Goal: Information Seeking & Learning: Find specific fact

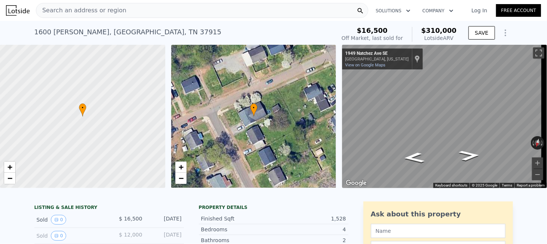
click at [113, 12] on span "Search an address or region" at bounding box center [81, 10] width 90 height 9
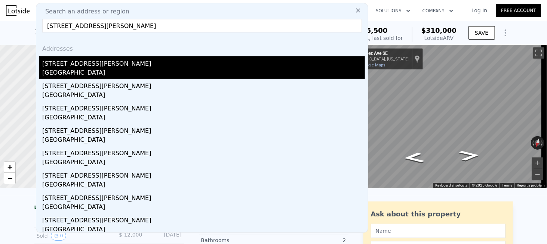
type input "[STREET_ADDRESS][PERSON_NAME]"
click at [67, 63] on div "[STREET_ADDRESS][PERSON_NAME]" at bounding box center [203, 62] width 322 height 12
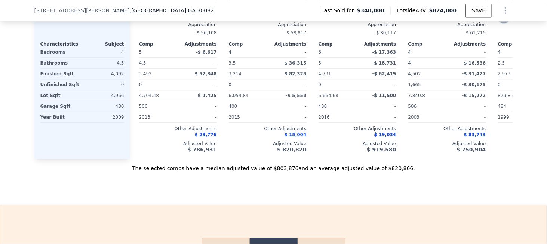
scroll to position [894, 0]
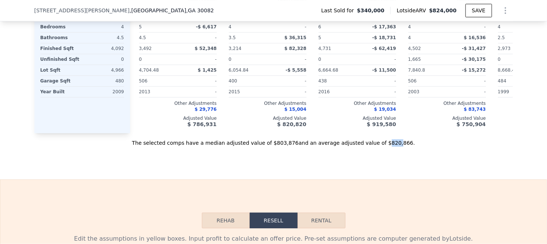
drag, startPoint x: 368, startPoint y: 151, endPoint x: 378, endPoint y: 151, distance: 10.5
click at [378, 147] on div "The selected comps have a median adjusted value of $803,876 and an average adju…" at bounding box center [273, 139] width 478 height 13
drag, startPoint x: 366, startPoint y: 152, endPoint x: 385, endPoint y: 149, distance: 19.2
click at [385, 147] on div "The selected comps have a median adjusted value of $803,876 and an average adju…" at bounding box center [273, 139] width 478 height 13
copy div "$820,866"
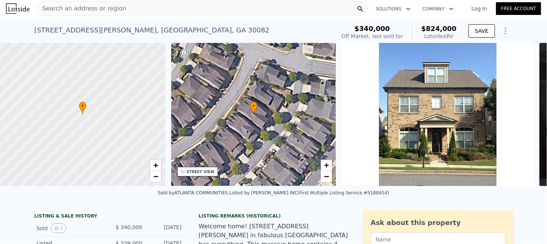
scroll to position [0, 0]
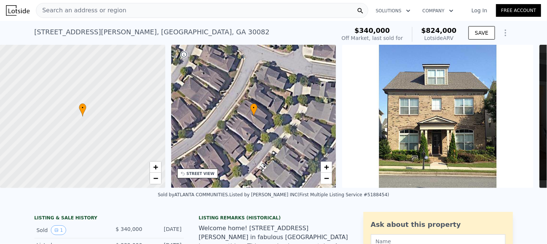
click at [103, 15] on span "Search an address or region" at bounding box center [81, 10] width 90 height 9
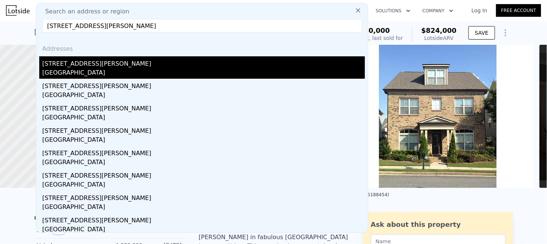
type input "[STREET_ADDRESS][PERSON_NAME]"
click at [78, 62] on div "[STREET_ADDRESS][PERSON_NAME]" at bounding box center [203, 62] width 322 height 12
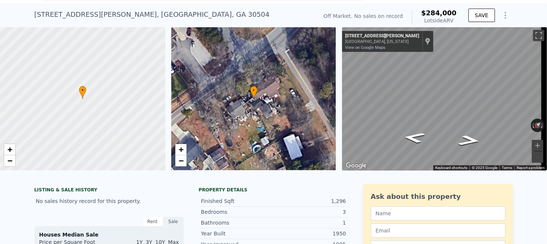
scroll to position [3, 0]
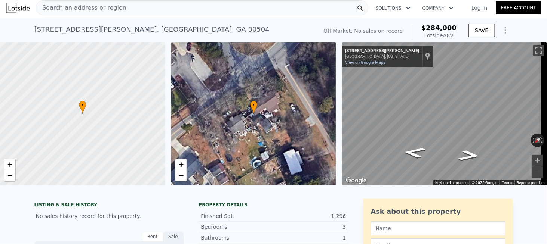
click at [116, 13] on div "Search an address or region" at bounding box center [202, 7] width 332 height 15
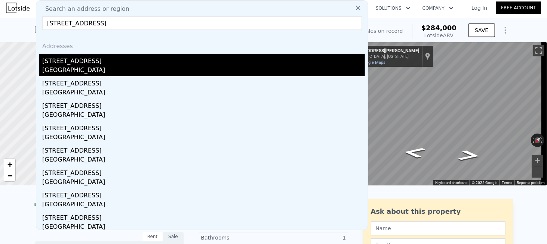
type input "[STREET_ADDRESS]"
click at [76, 62] on div "[STREET_ADDRESS]" at bounding box center [203, 60] width 322 height 12
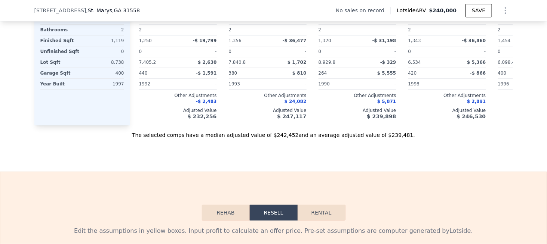
scroll to position [934, 0]
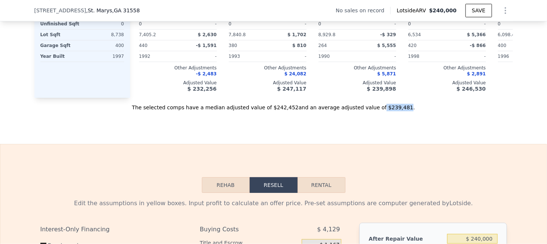
drag, startPoint x: 366, startPoint y: 113, endPoint x: 386, endPoint y: 114, distance: 19.4
click at [386, 111] on div "The selected comps have a median adjusted value of $242,452 and an average adju…" at bounding box center [273, 104] width 478 height 13
copy div "$239,481"
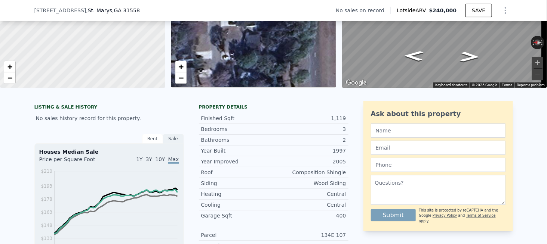
scroll to position [0, 0]
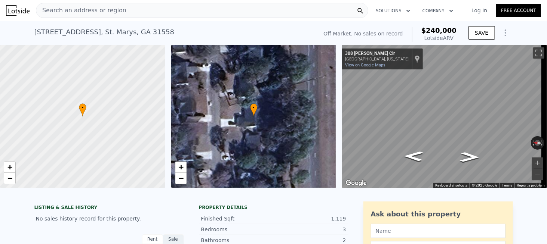
click at [105, 7] on span "Search an address or region" at bounding box center [81, 10] width 90 height 9
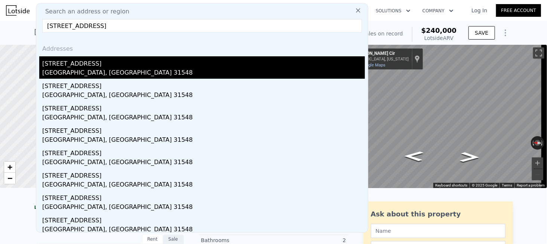
type input "[STREET_ADDRESS]"
click at [75, 70] on div "[GEOGRAPHIC_DATA], [GEOGRAPHIC_DATA] 31548" at bounding box center [203, 73] width 322 height 10
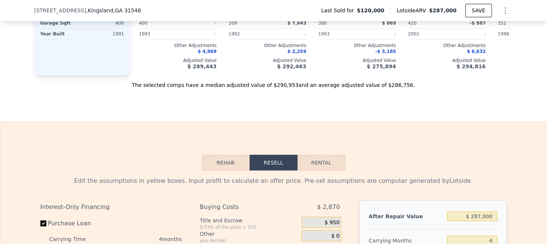
scroll to position [894, 0]
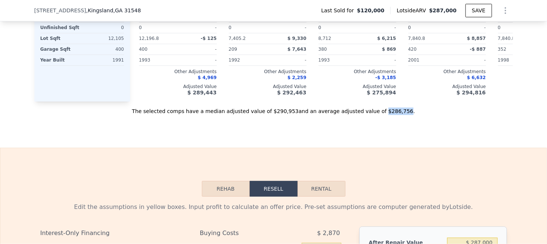
drag, startPoint x: 366, startPoint y: 119, endPoint x: 385, endPoint y: 121, distance: 18.9
click at [385, 115] on div "The selected comps have a median adjusted value of $290,953 and an average adju…" at bounding box center [273, 108] width 478 height 13
copy div "$286,756"
